Goal: Information Seeking & Learning: Learn about a topic

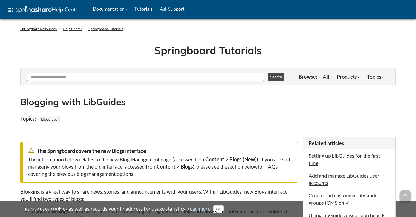
scroll to position [4, 0]
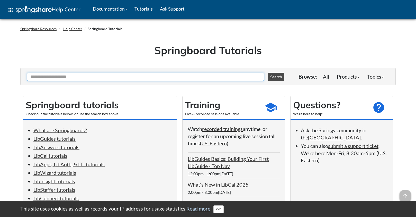
click at [146, 74] on input "Ask Another Question" at bounding box center [145, 77] width 237 height 8
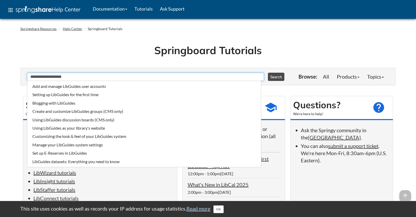
type input "**********"
click at [268, 73] on button "Search" at bounding box center [276, 77] width 16 height 8
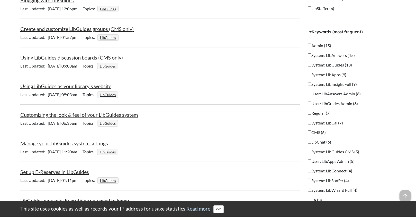
scroll to position [227, 0]
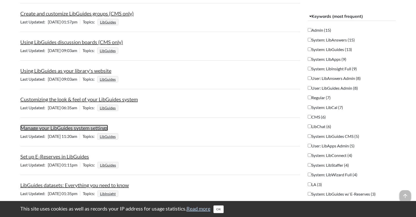
drag, startPoint x: 68, startPoint y: 126, endPoint x: 75, endPoint y: 126, distance: 7.5
click at [68, 126] on link "Manage your LibGuides system settings" at bounding box center [64, 128] width 88 height 6
